Goal: Find specific page/section: Find specific page/section

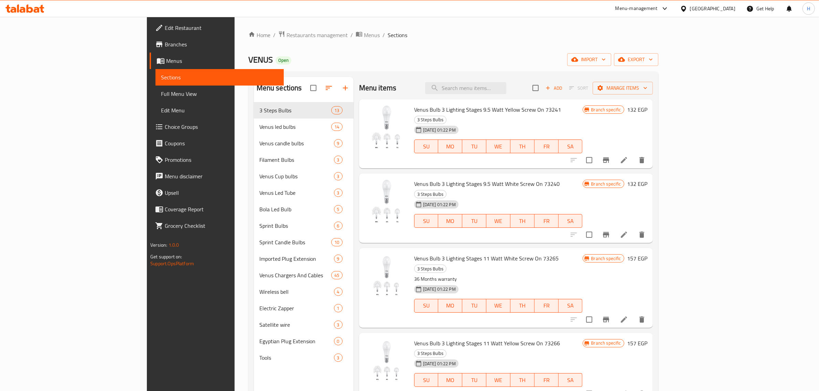
click at [727, 10] on div "[GEOGRAPHIC_DATA]" at bounding box center [712, 9] width 45 height 8
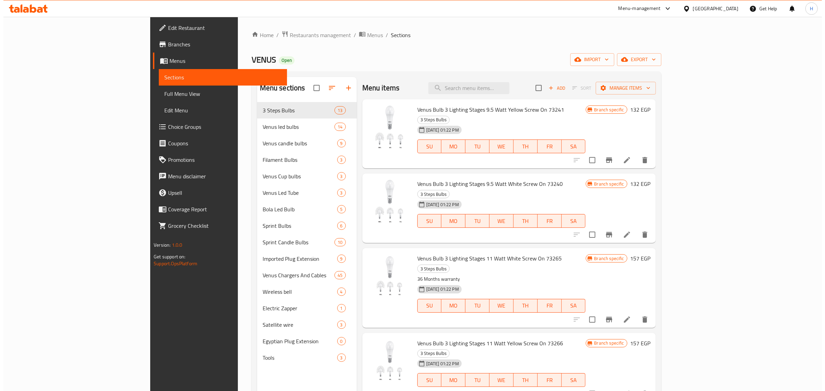
scroll to position [172, 0]
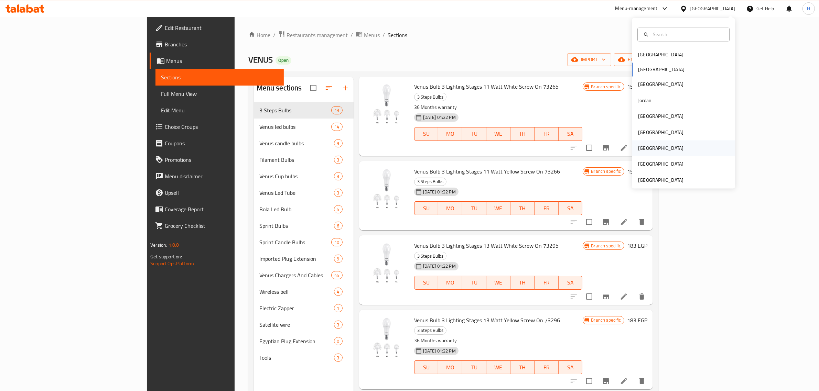
click at [668, 149] on div "[GEOGRAPHIC_DATA]" at bounding box center [683, 149] width 103 height 16
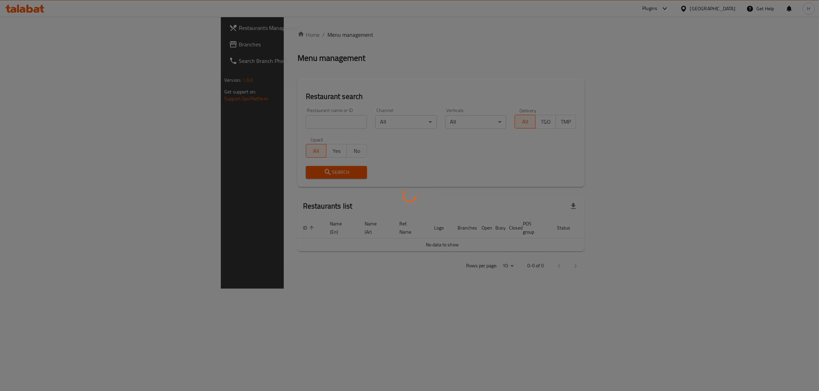
click at [297, 126] on div "Home / Menu management Menu management Restaurant search Restaurant name or ID …" at bounding box center [440, 153] width 287 height 245
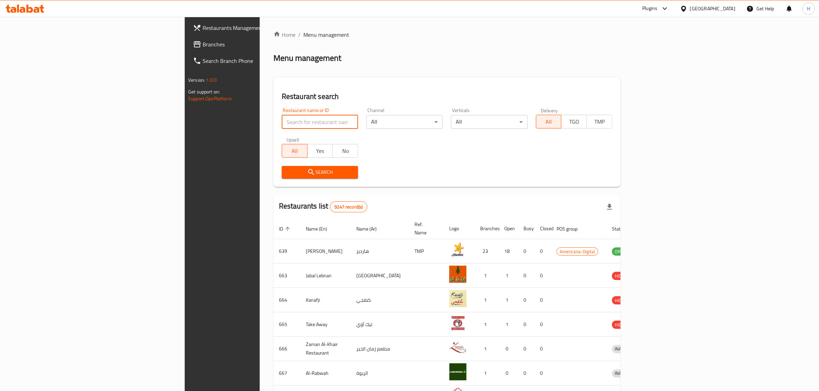
click at [282, 123] on input "search" at bounding box center [320, 122] width 76 height 14
paste input "Naqwah Dates"
click at [287, 170] on span "Search" at bounding box center [319, 172] width 65 height 9
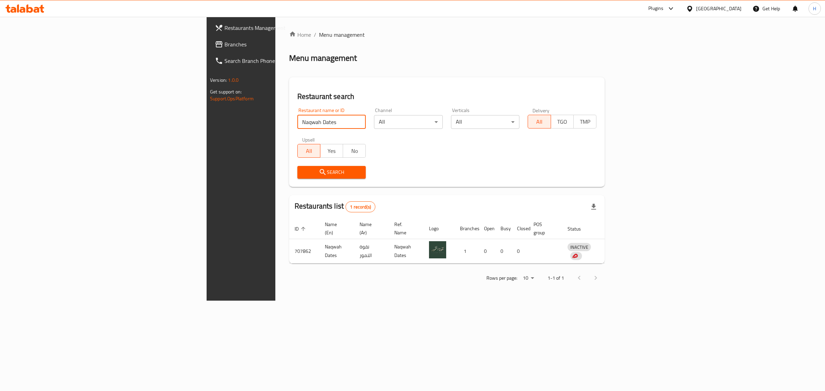
click at [297, 123] on input "Naqwah Dates" at bounding box center [331, 122] width 69 height 14
type input "Naqwah"
click button "Search" at bounding box center [331, 172] width 69 height 13
click at [289, 38] on link "Home" at bounding box center [300, 35] width 22 height 8
